Goal: Task Accomplishment & Management: Use online tool/utility

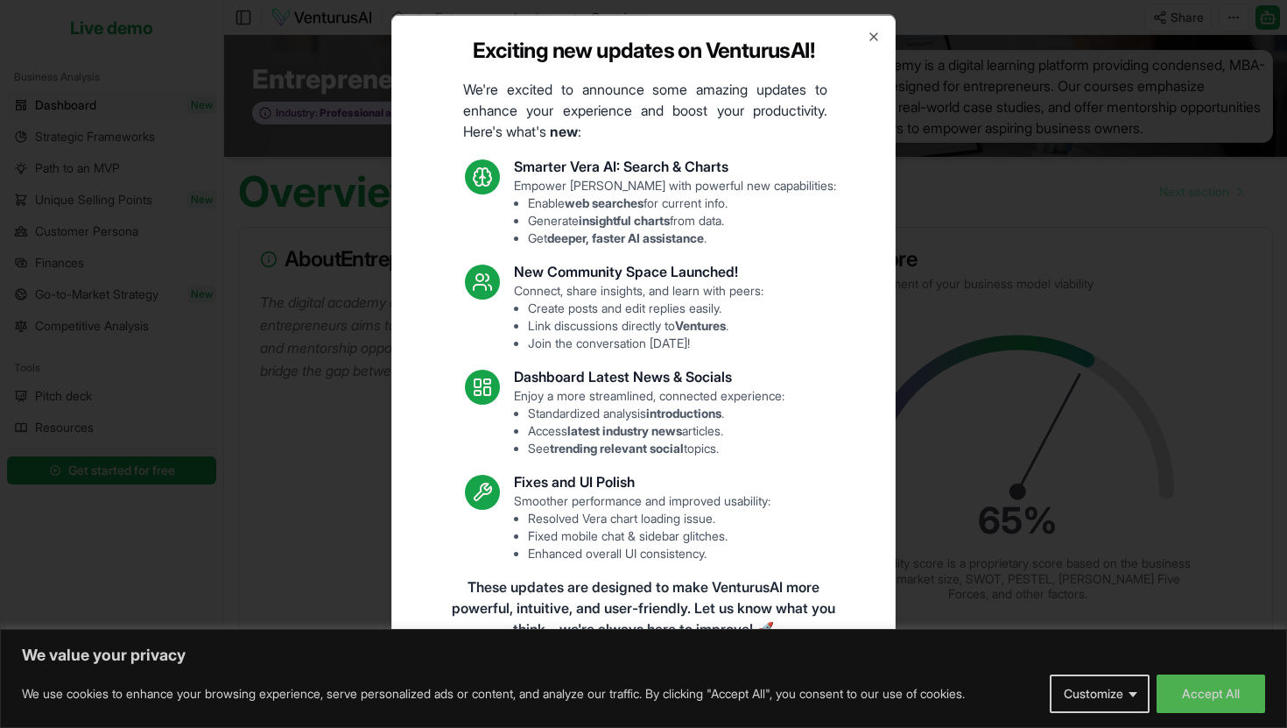
scroll to position [3, 0]
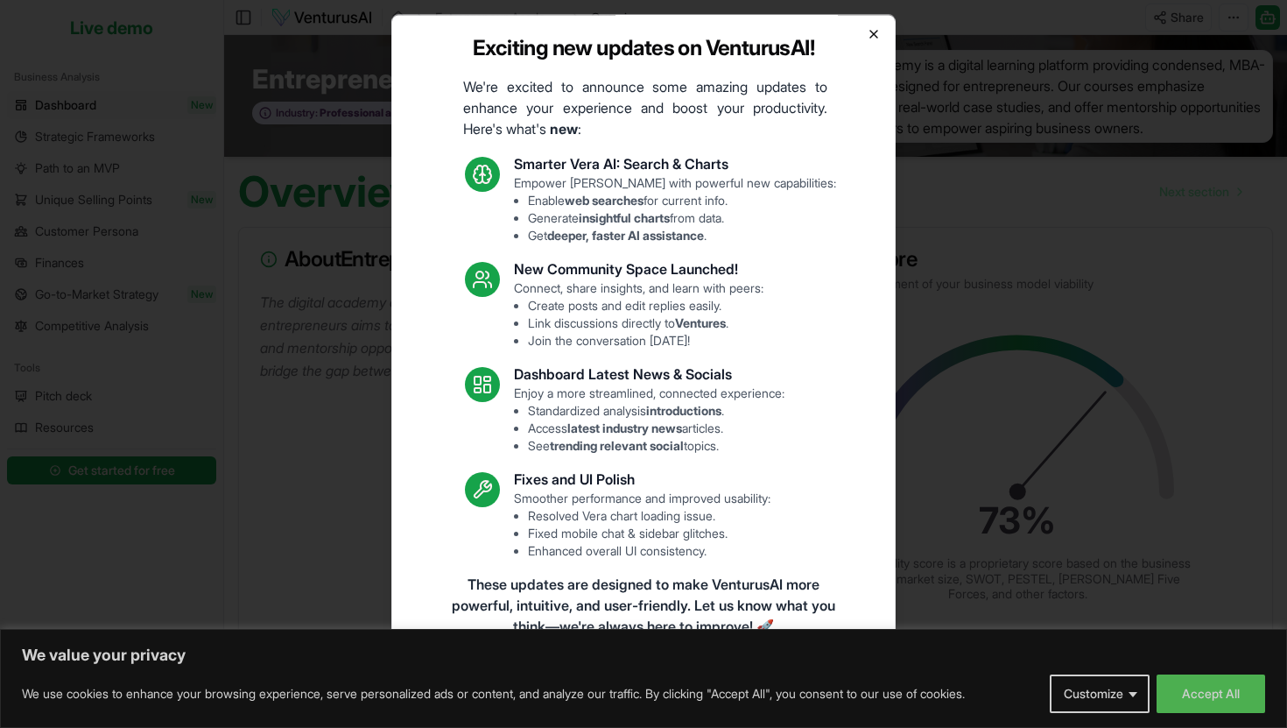
click at [878, 39] on icon "button" at bounding box center [874, 33] width 14 height 14
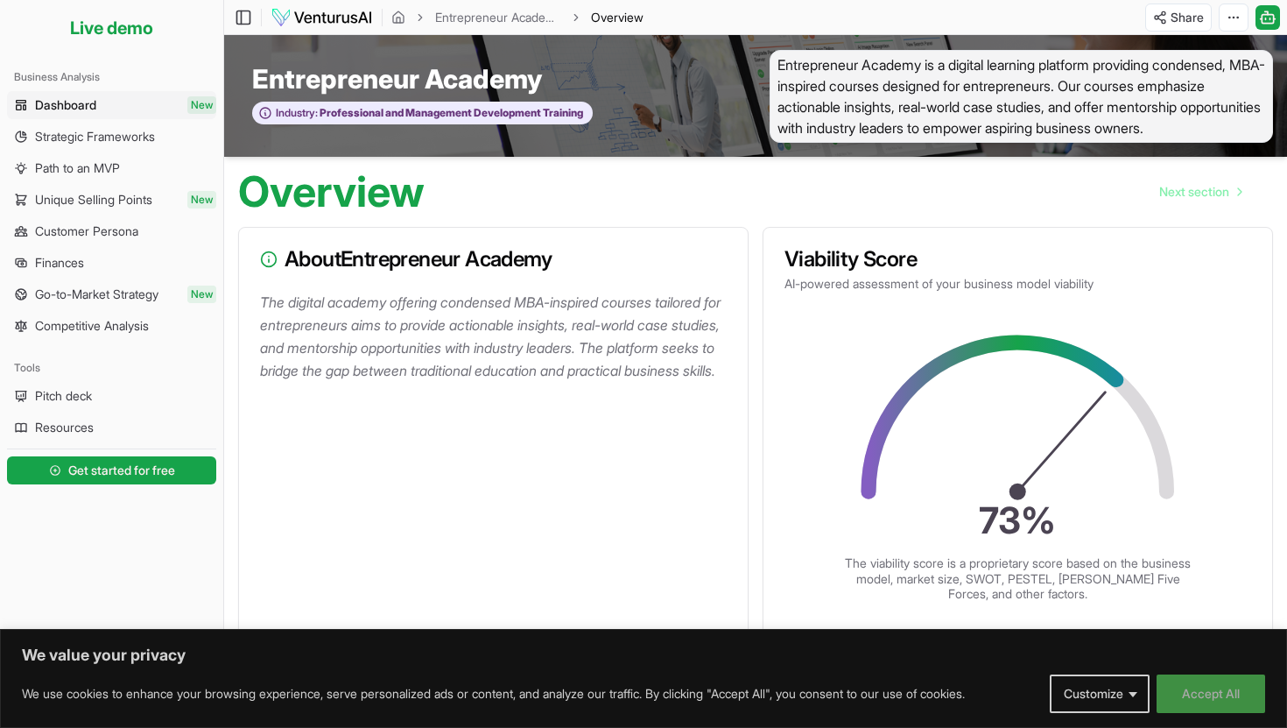
click at [1196, 693] on button "Accept All" at bounding box center [1211, 693] width 109 height 39
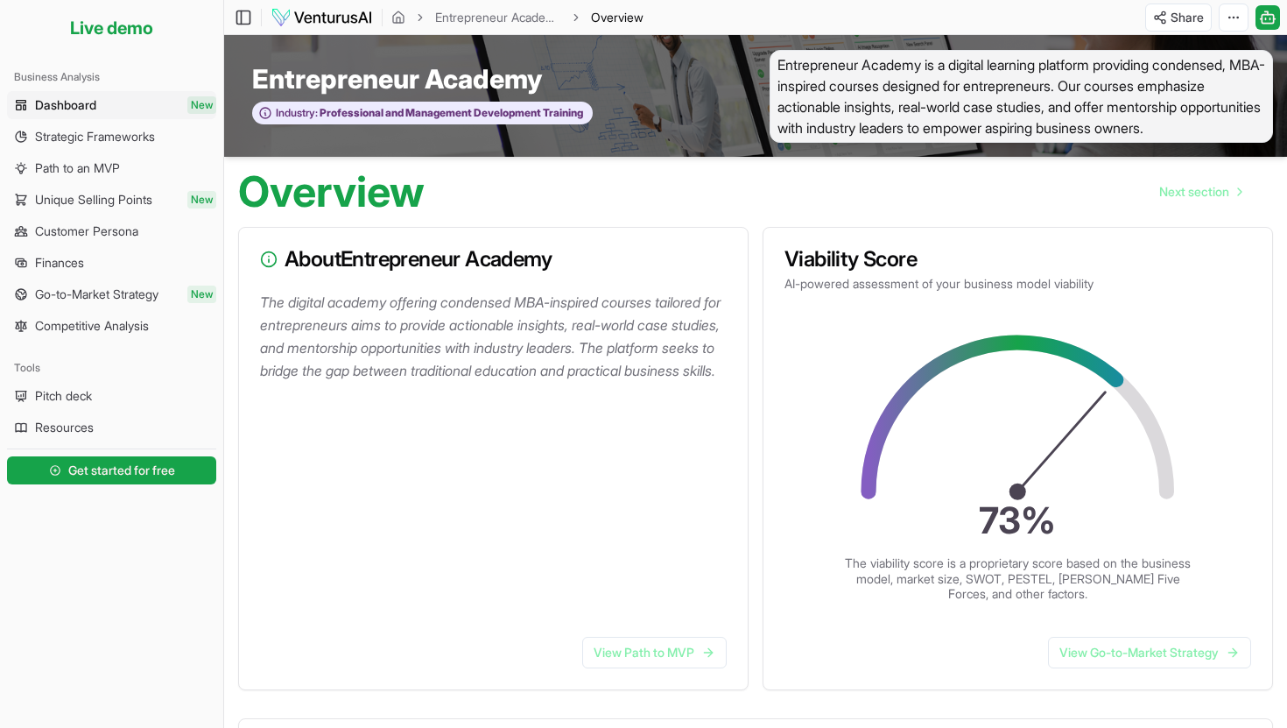
click at [345, 291] on div "About Entrepreneur Academy" at bounding box center [493, 259] width 509 height 63
click at [345, 317] on p "The digital academy offering condensed MBA-inspired courses tailored for entrep…" at bounding box center [497, 336] width 474 height 91
click at [333, 338] on p "The digital academy offering condensed MBA-inspired courses tailored for entrep…" at bounding box center [497, 336] width 474 height 91
click at [317, 326] on p "The digital academy offering condensed MBA-inspired courses tailored for entrep…" at bounding box center [497, 336] width 474 height 91
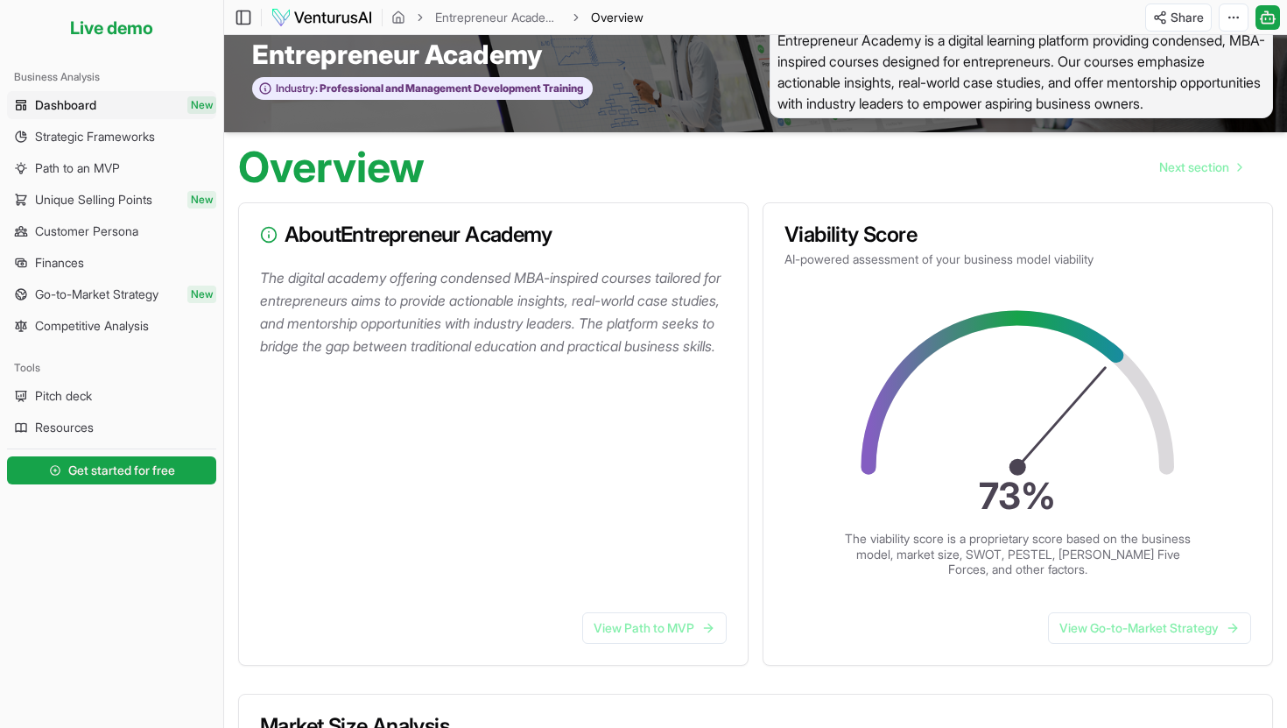
scroll to position [0, 0]
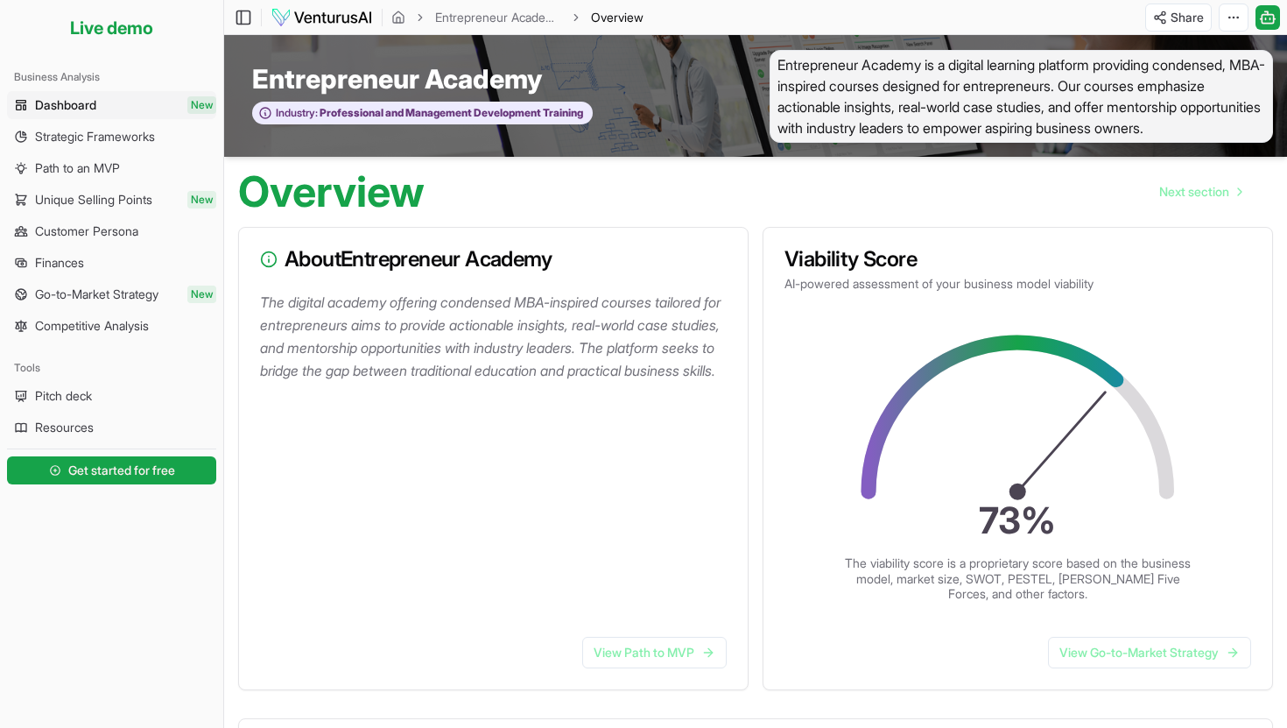
click at [337, 19] on img at bounding box center [322, 17] width 102 height 21
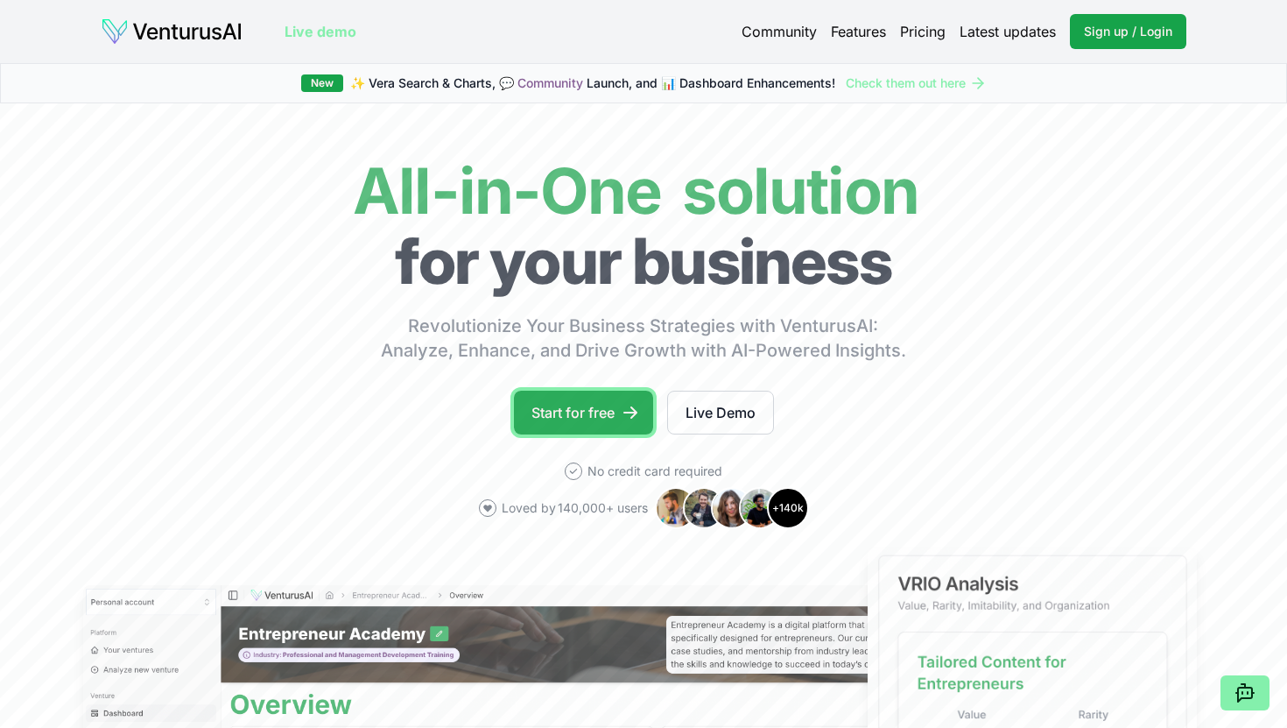
click at [585, 408] on link "Start for free" at bounding box center [583, 413] width 139 height 44
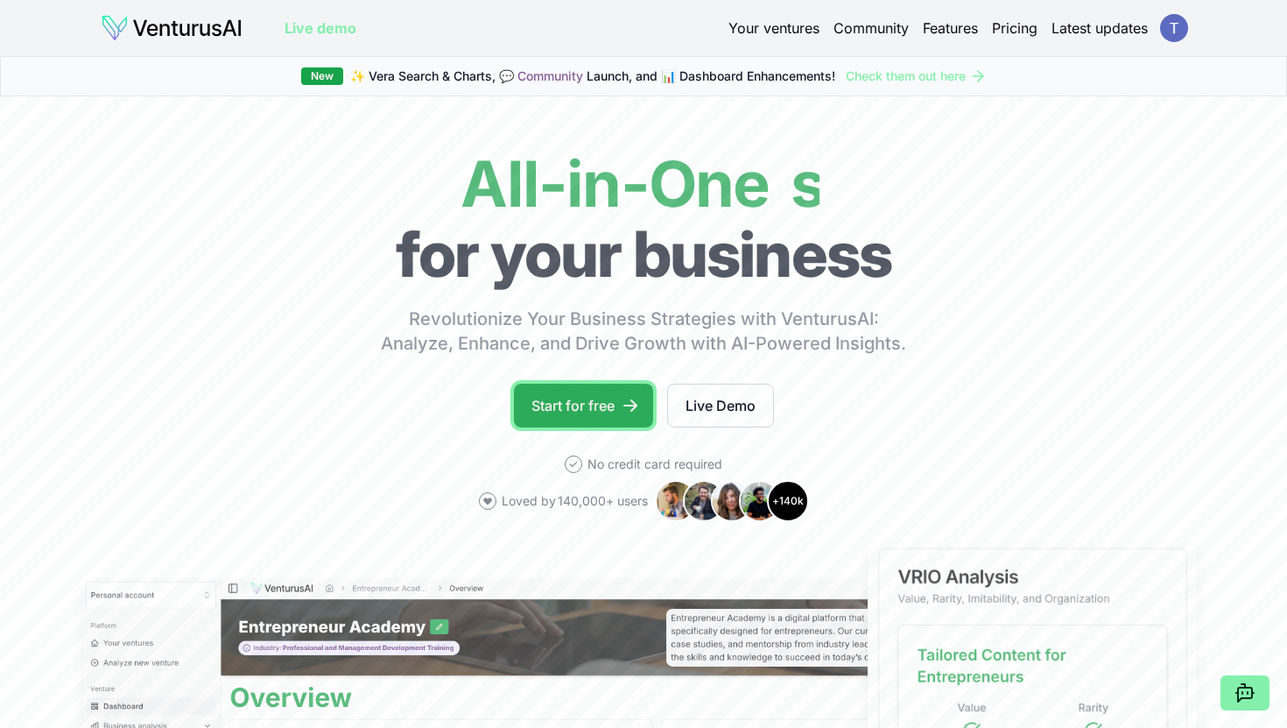
click at [587, 405] on link "Start for free" at bounding box center [583, 406] width 139 height 44
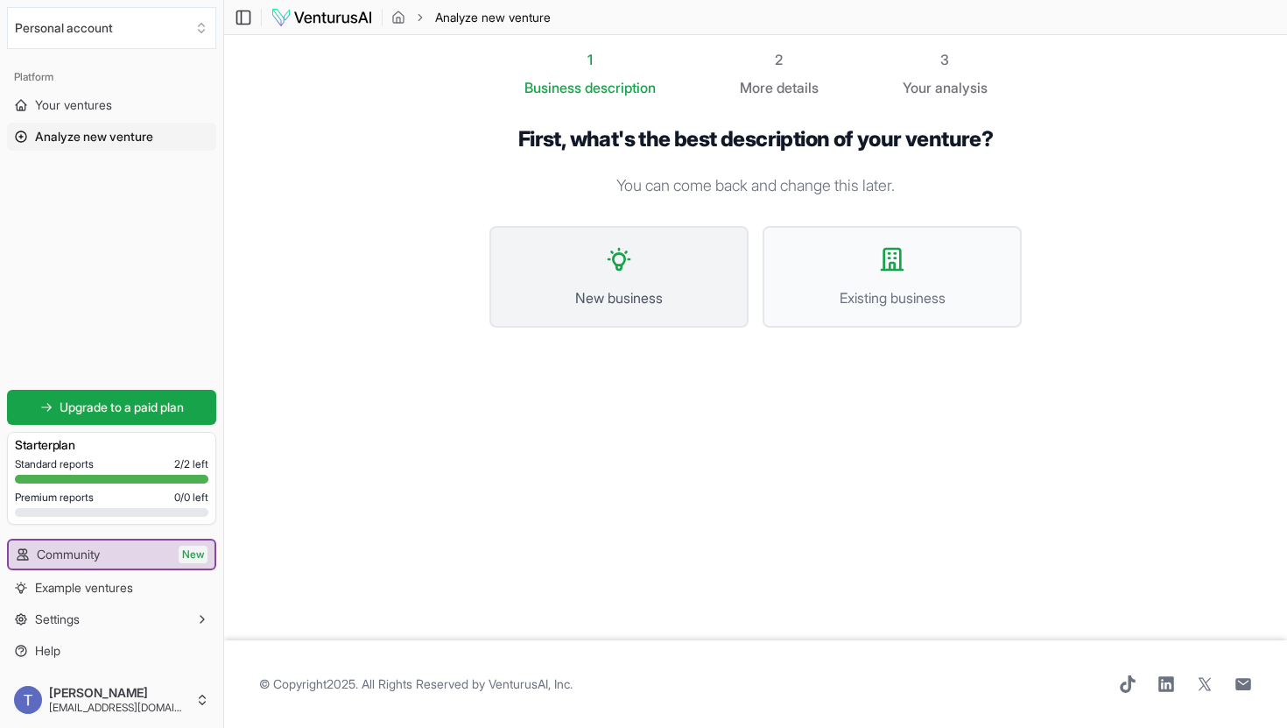
click at [619, 254] on icon at bounding box center [619, 259] width 21 height 21
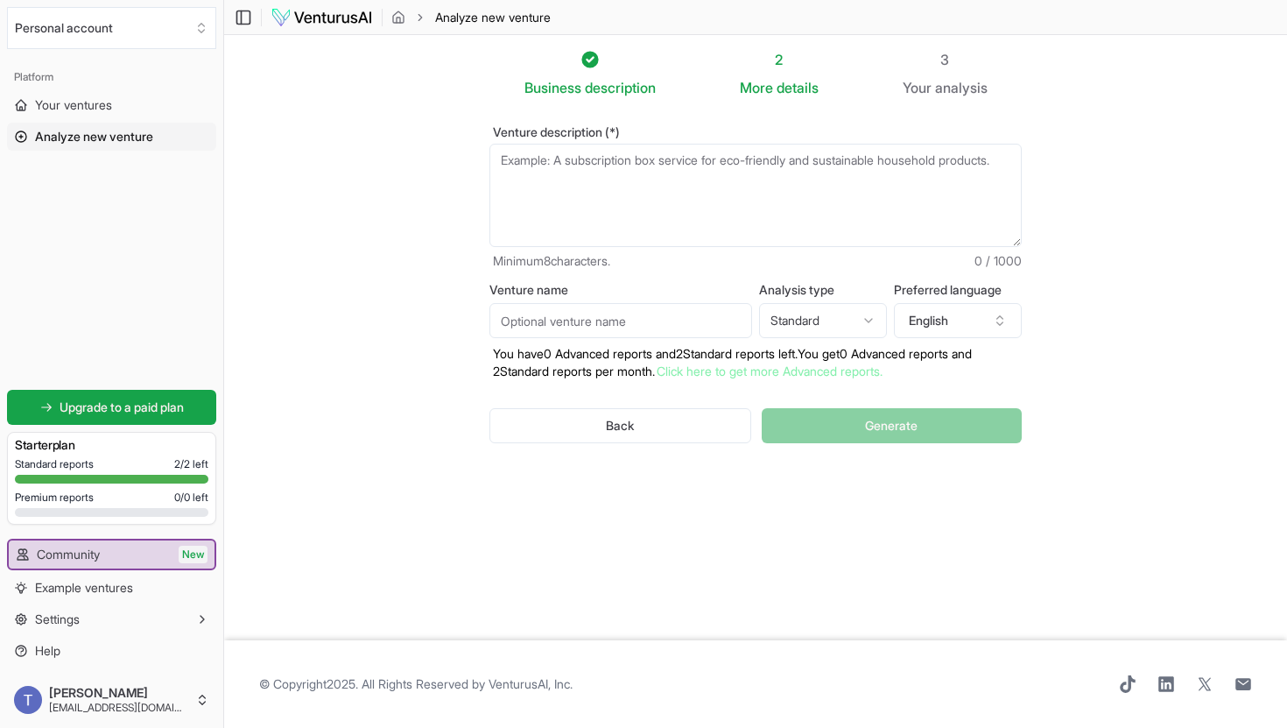
click at [624, 169] on textarea "Venture description (*)" at bounding box center [756, 195] width 532 height 103
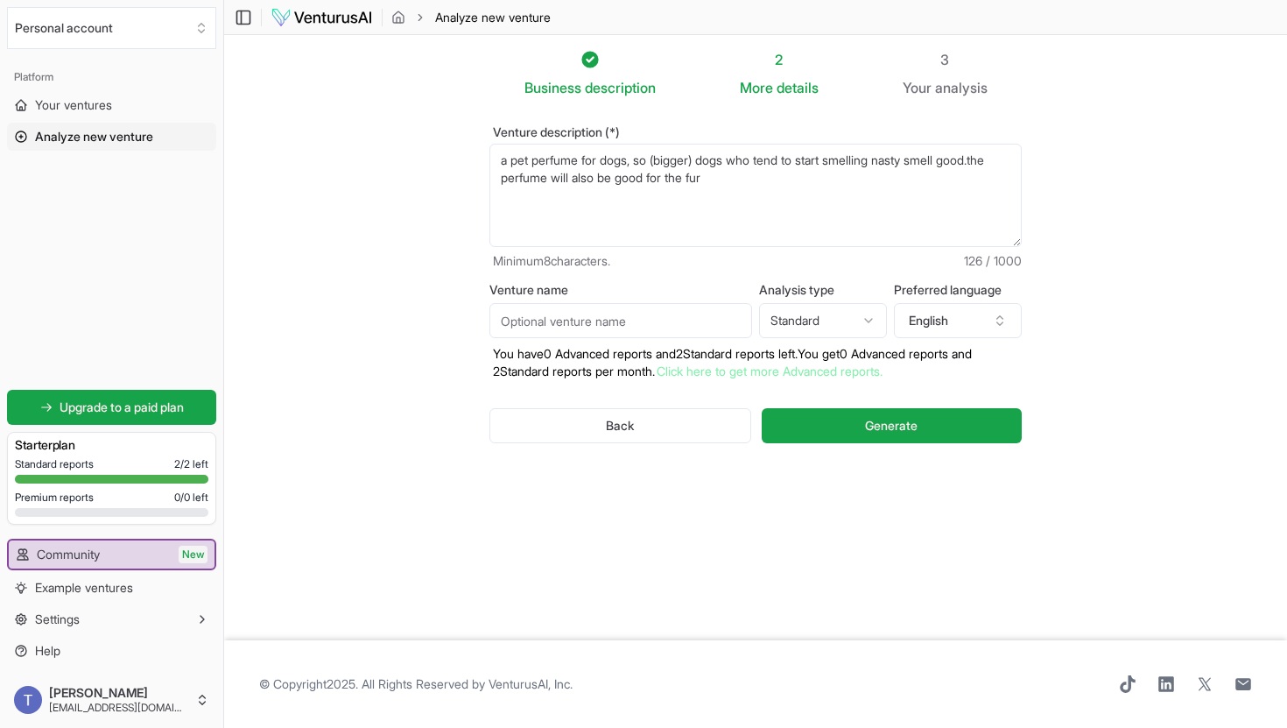
type textarea "a pet perfume for dogs, so (bigger) dogs who tend to start smelling nasty smell…"
click at [645, 326] on input "Venture name" at bounding box center [621, 320] width 263 height 35
type input "PawPerfume"
click at [833, 324] on html "We value your privacy We use cookies to enhance your browsing experience, serve…" at bounding box center [643, 364] width 1287 height 728
click at [850, 324] on html "We value your privacy We use cookies to enhance your browsing experience, serve…" at bounding box center [643, 364] width 1287 height 728
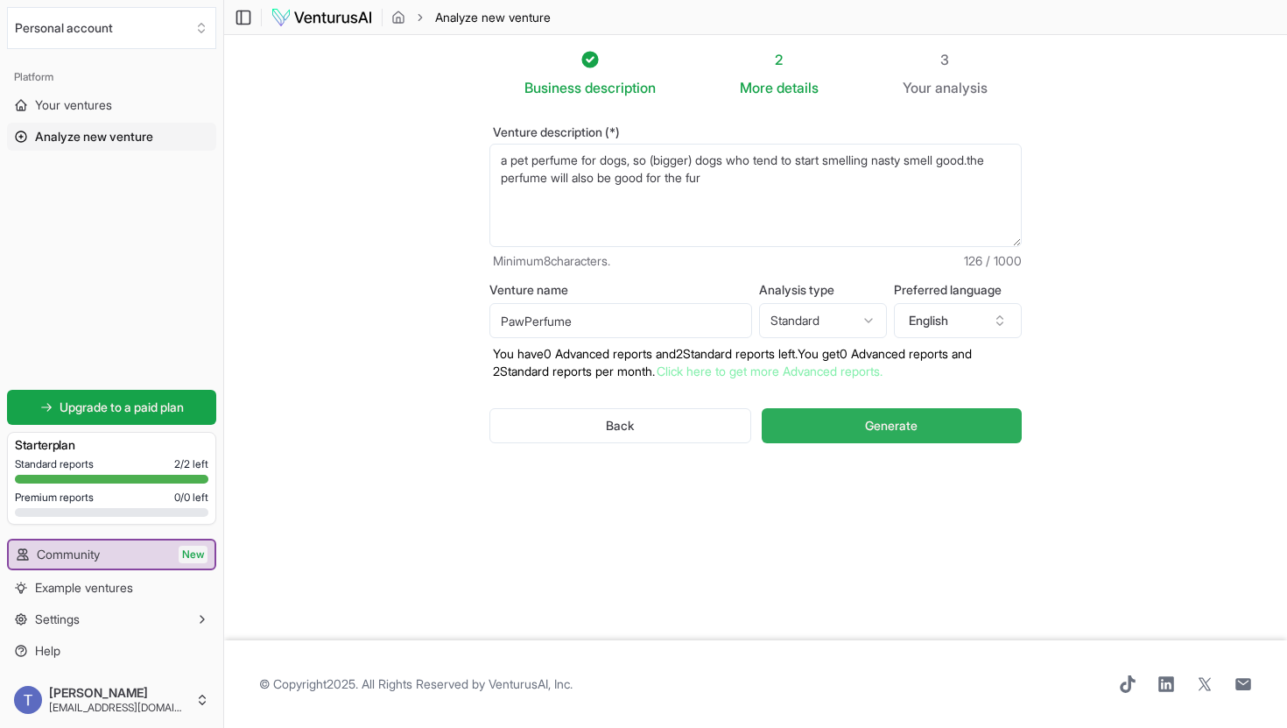
click at [838, 422] on button "Generate" at bounding box center [892, 425] width 260 height 35
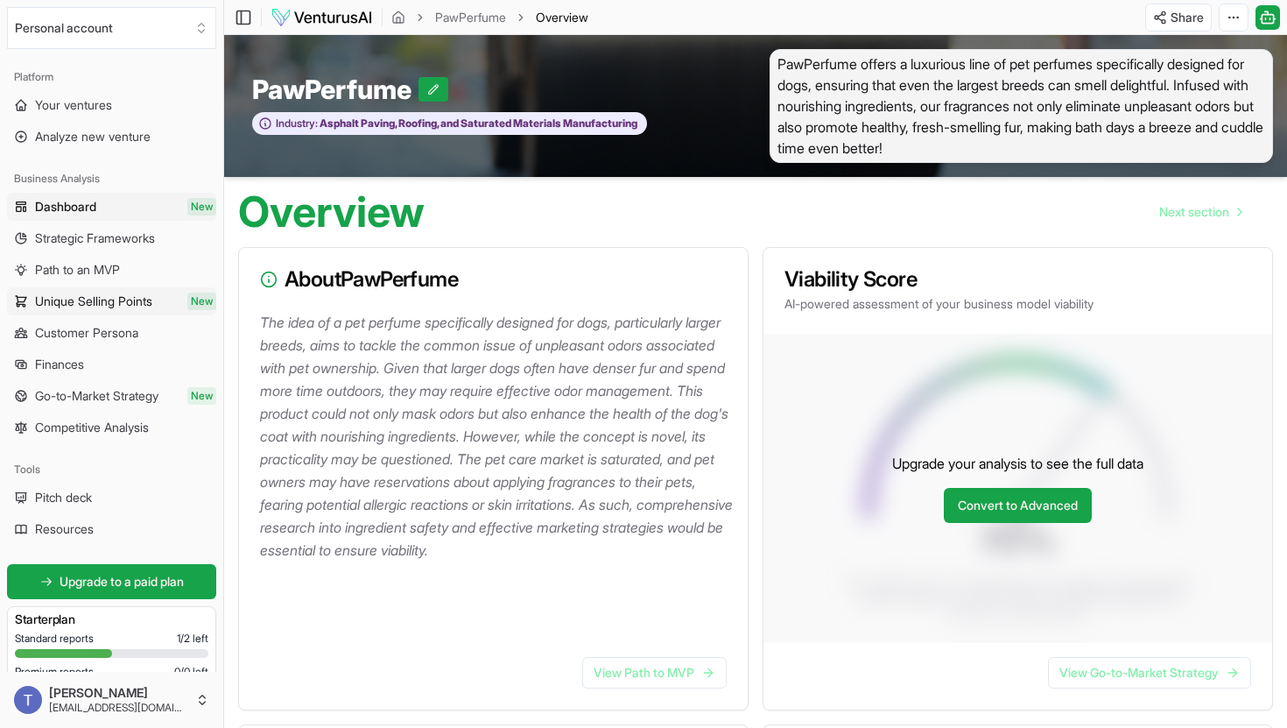
click at [112, 305] on span "Unique Selling Points" at bounding box center [93, 302] width 117 height 18
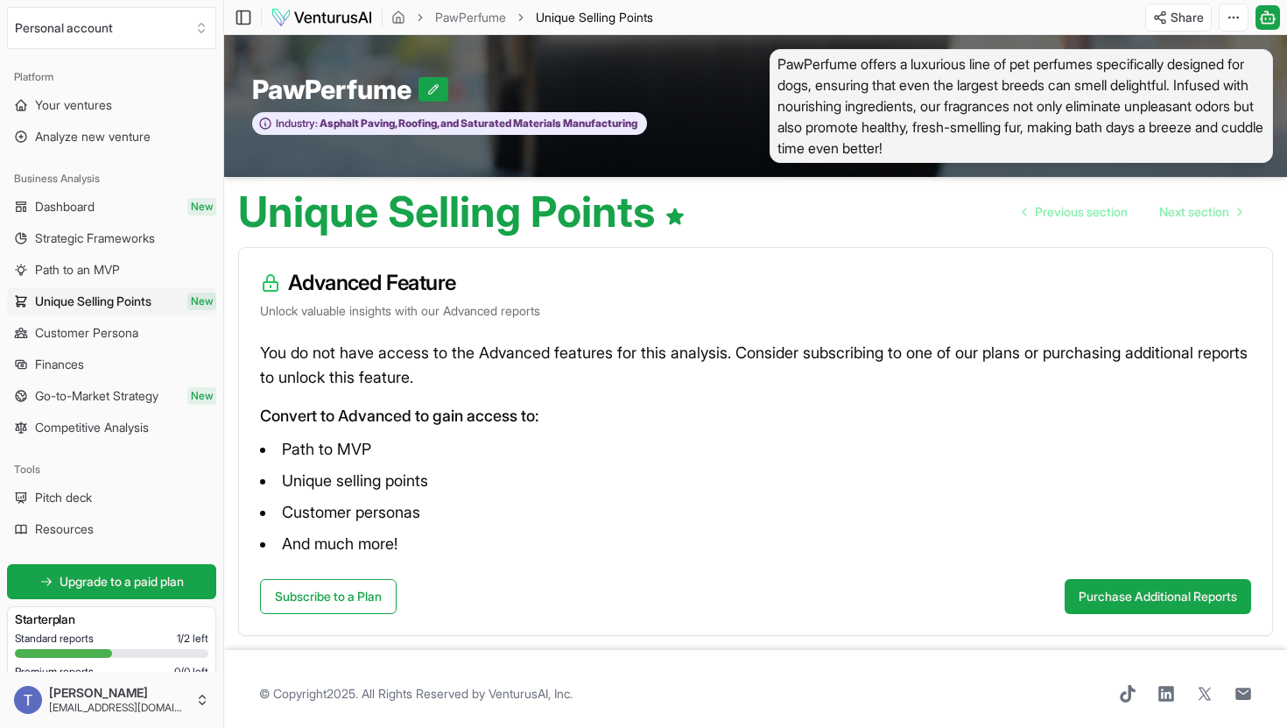
scroll to position [10, 0]
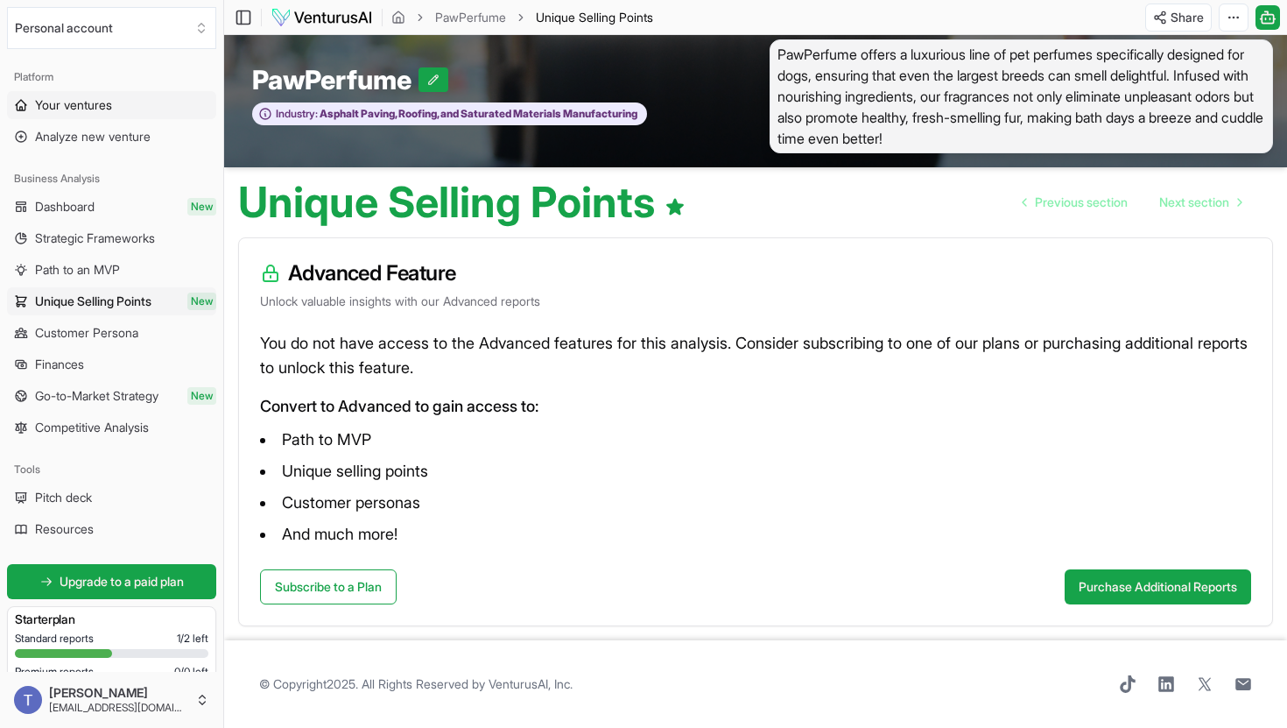
click at [109, 107] on span "Your ventures" at bounding box center [73, 105] width 77 height 18
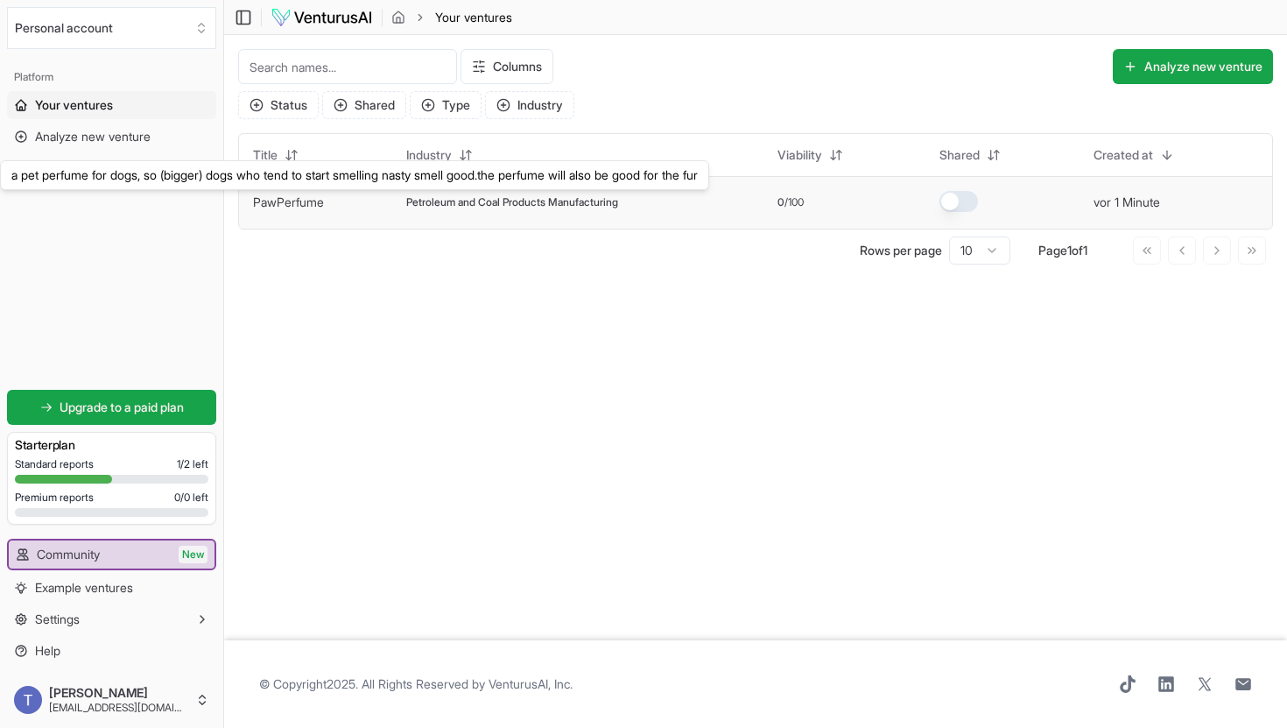
click at [311, 199] on link "PawPerfume" at bounding box center [288, 201] width 71 height 15
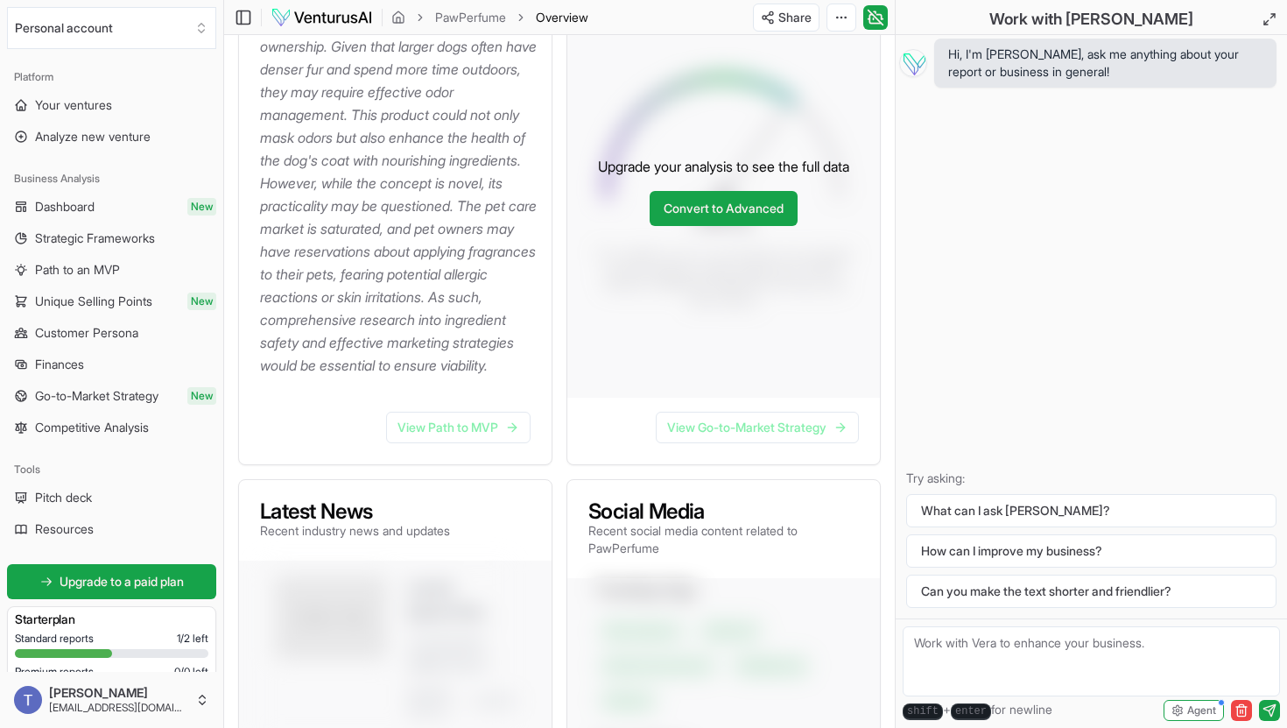
scroll to position [389, 0]
click at [459, 442] on link "View Path to MVP" at bounding box center [458, 427] width 145 height 32
